Goal: Transaction & Acquisition: Book appointment/travel/reservation

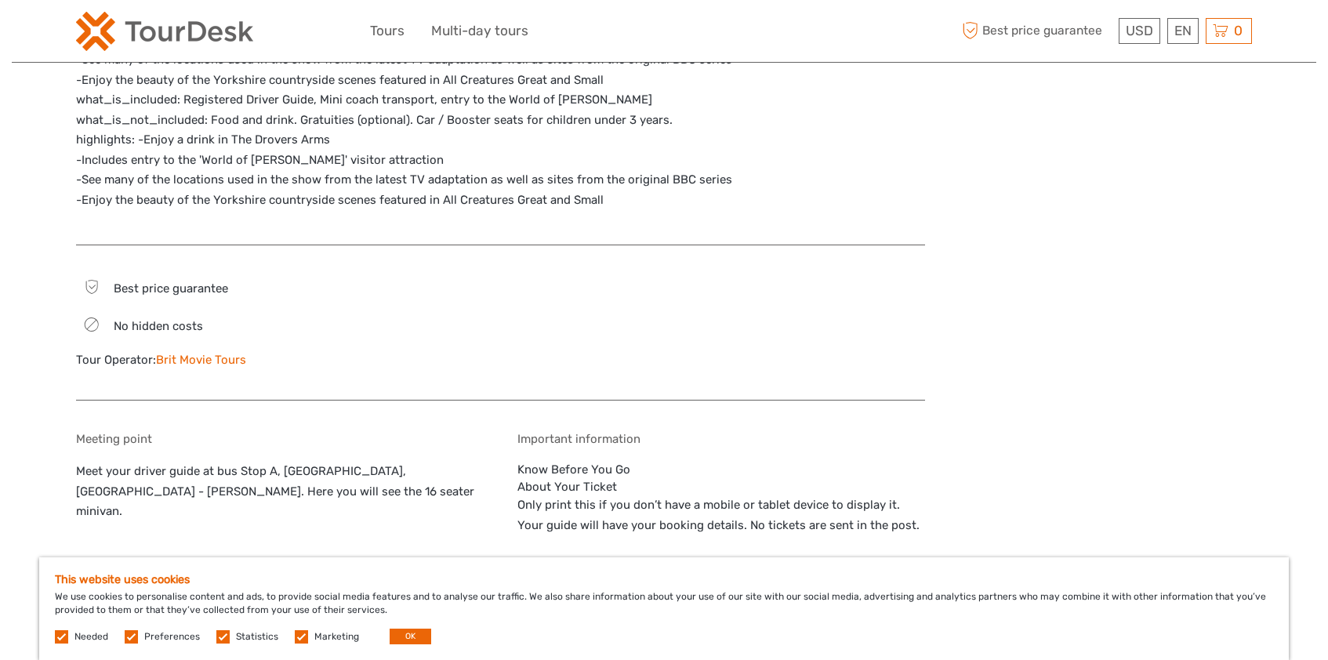
scroll to position [1328, 0]
click at [223, 352] on link "Brit Movie Tours" at bounding box center [201, 359] width 90 height 14
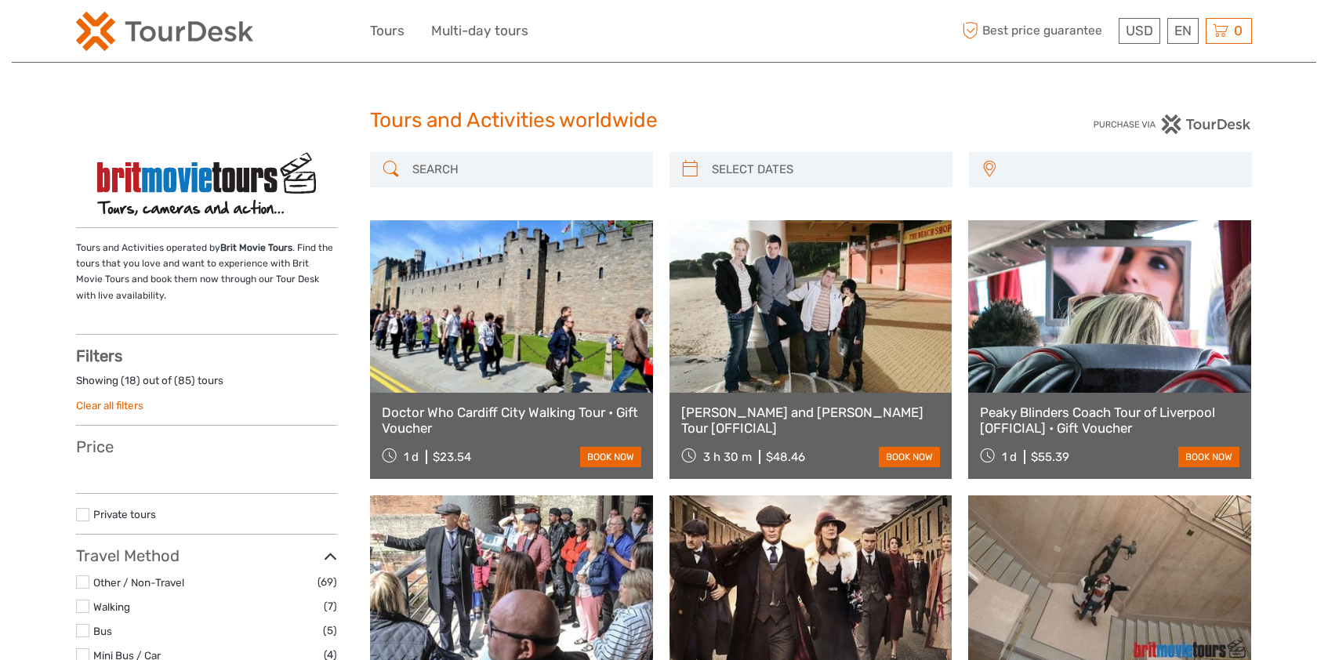
select select
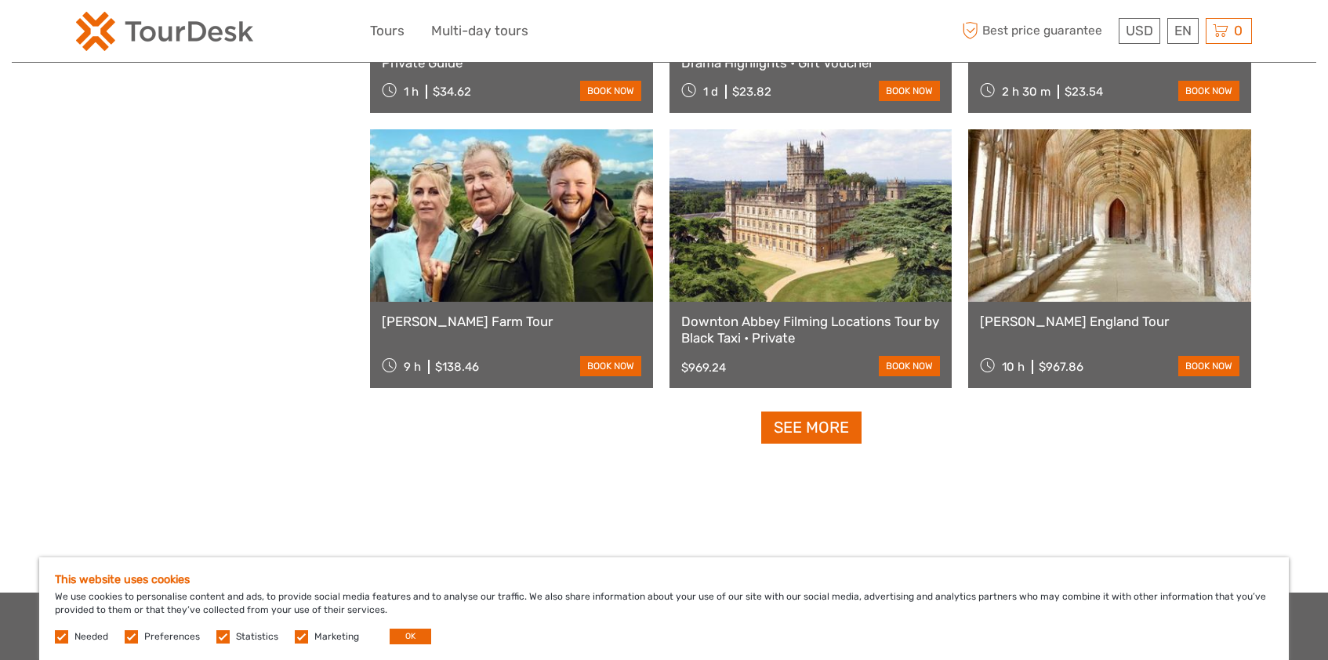
scroll to position [1498, 0]
click at [801, 425] on link "See more" at bounding box center [811, 428] width 100 height 32
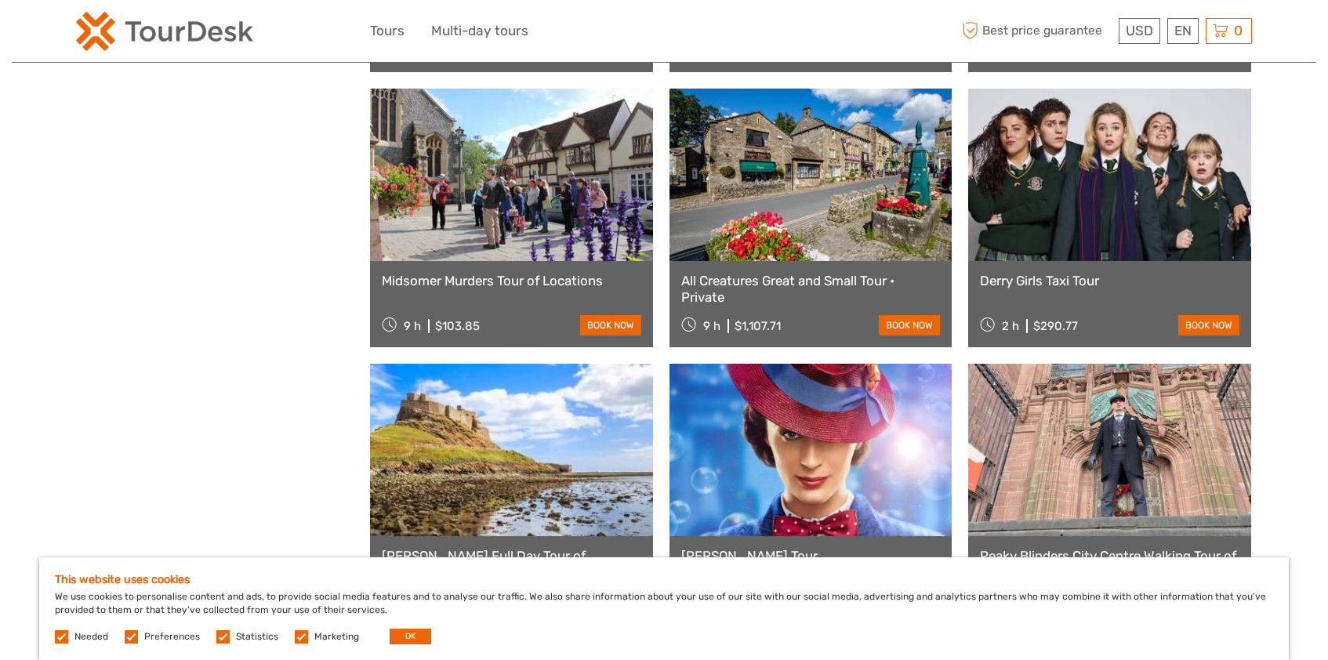
scroll to position [2361, 0]
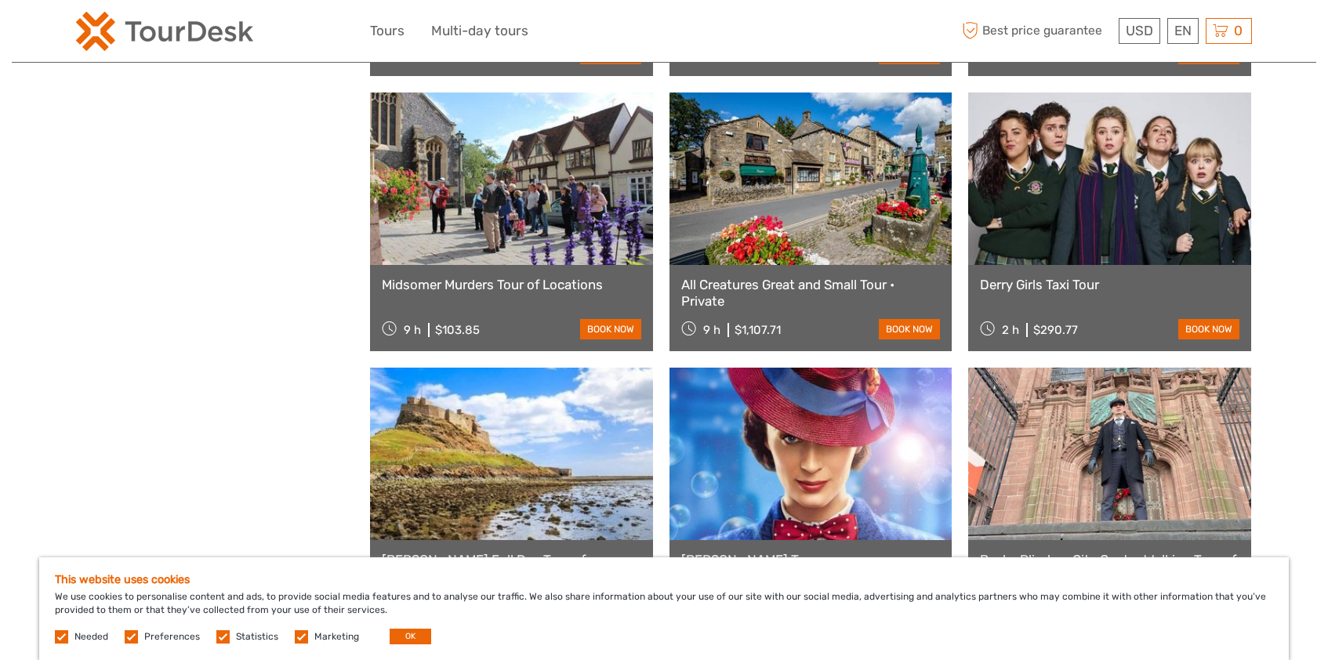
click at [783, 289] on link "All Creatures Great and Small Tour • Private" at bounding box center [810, 293] width 259 height 32
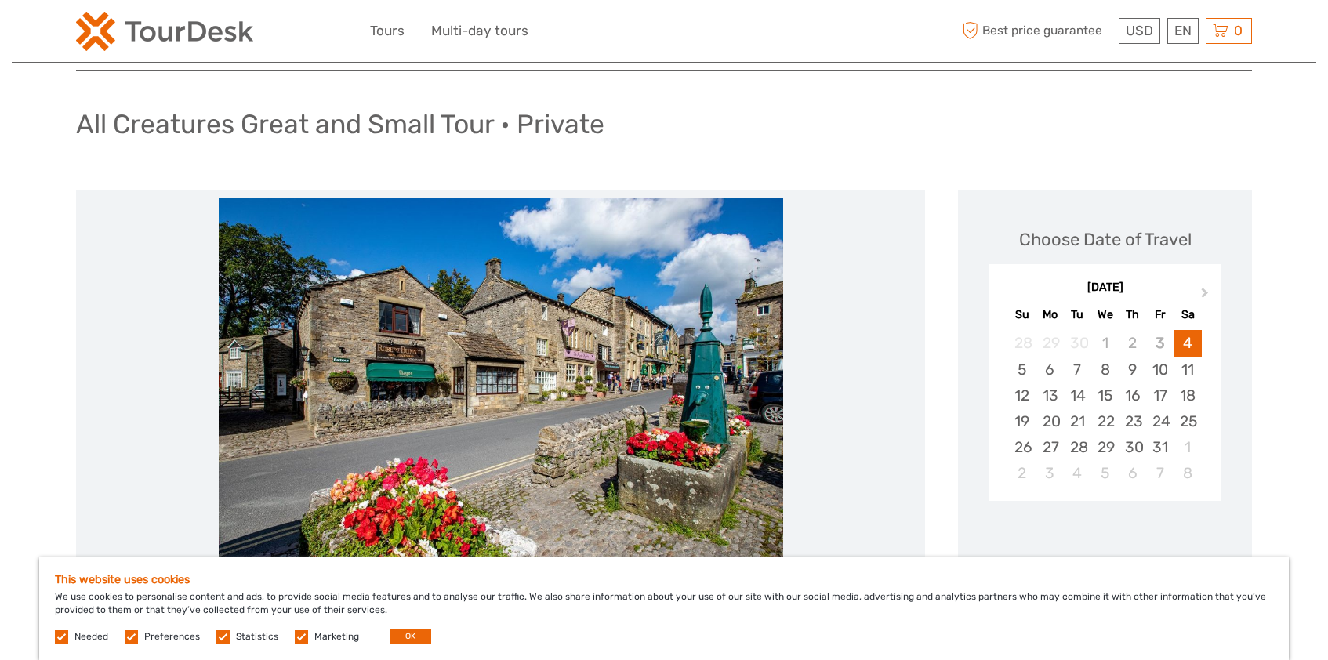
scroll to position [76, 0]
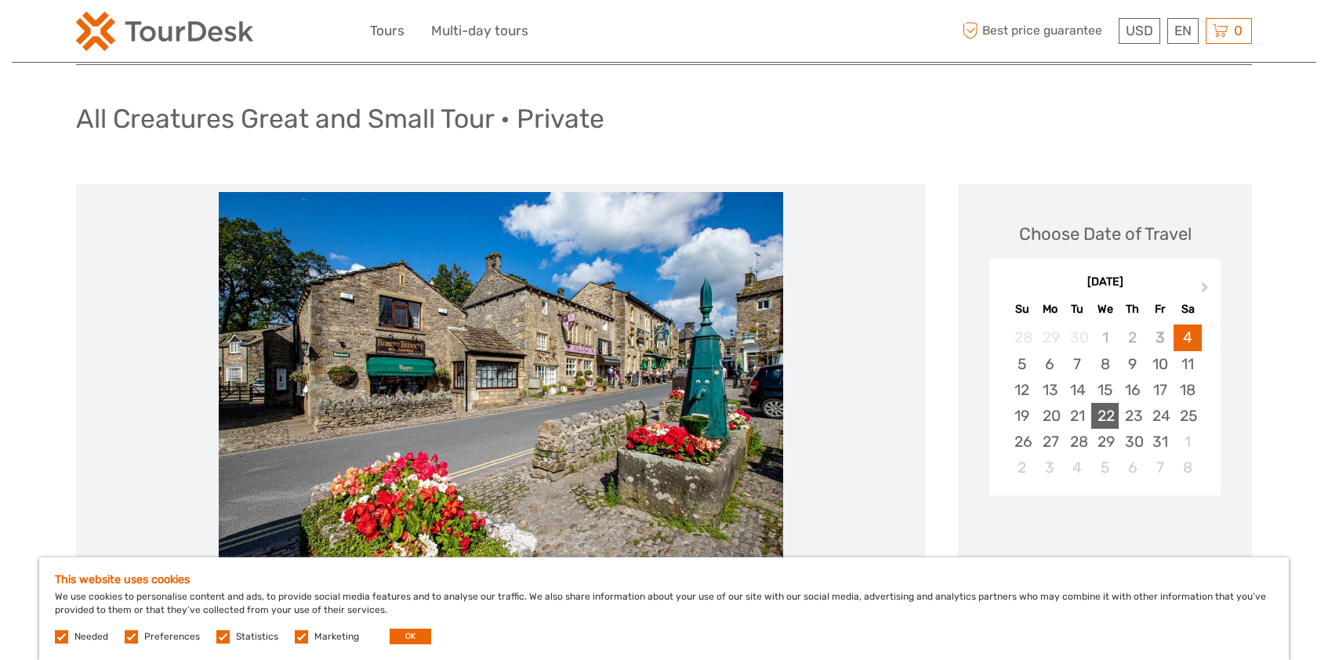
click at [1108, 417] on div "22" at bounding box center [1104, 416] width 27 height 26
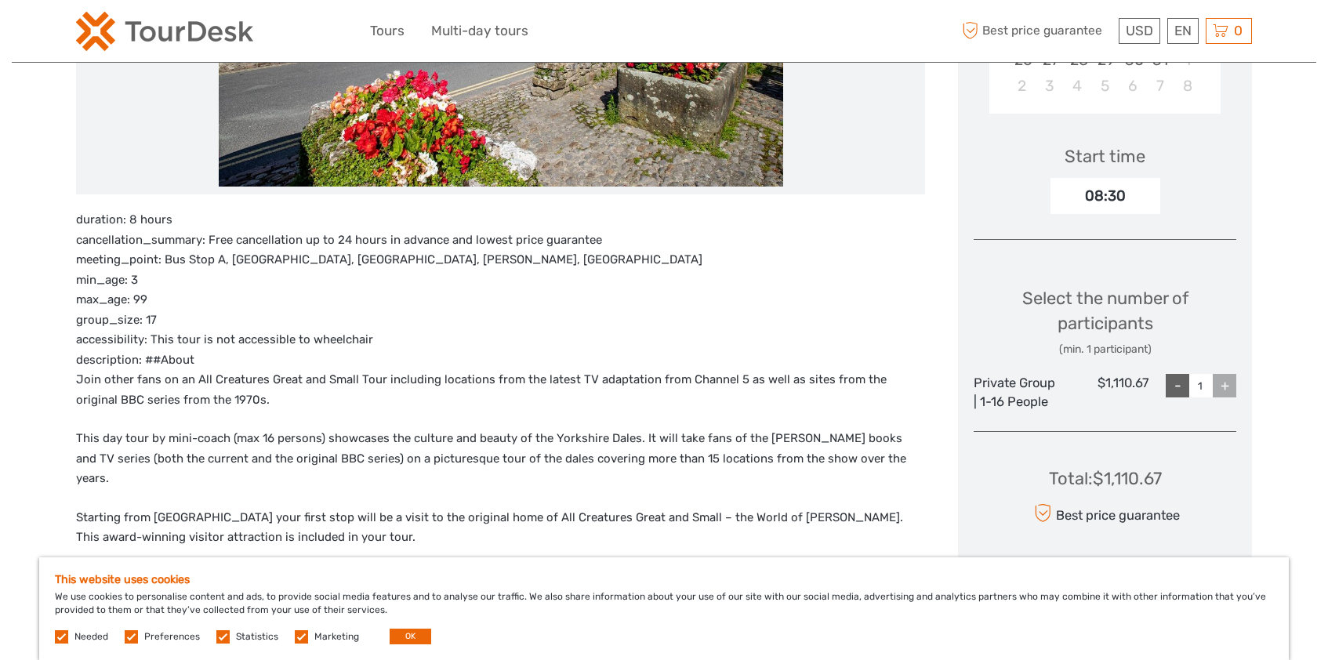
scroll to position [521, 0]
